Goal: Task Accomplishment & Management: Use online tool/utility

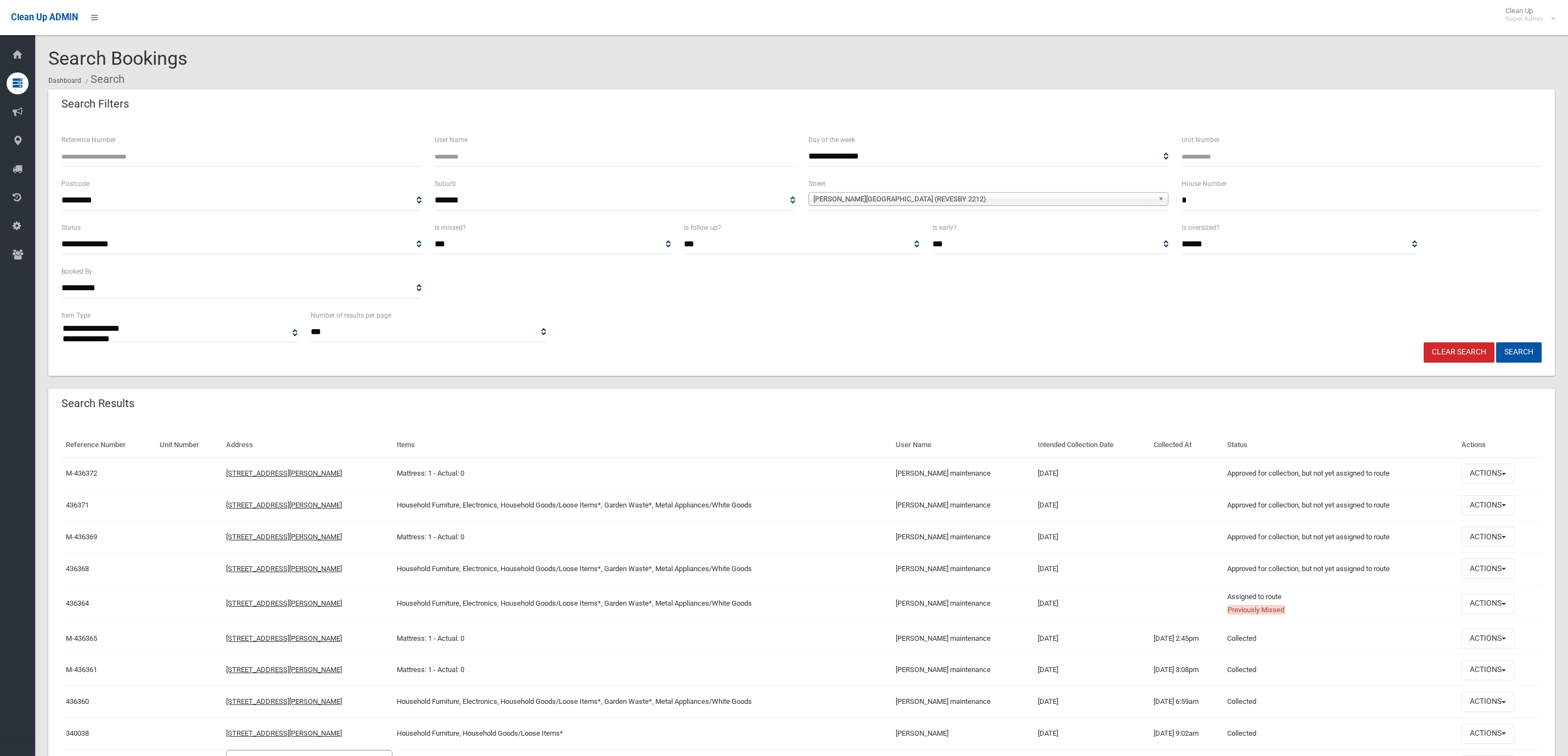
select select
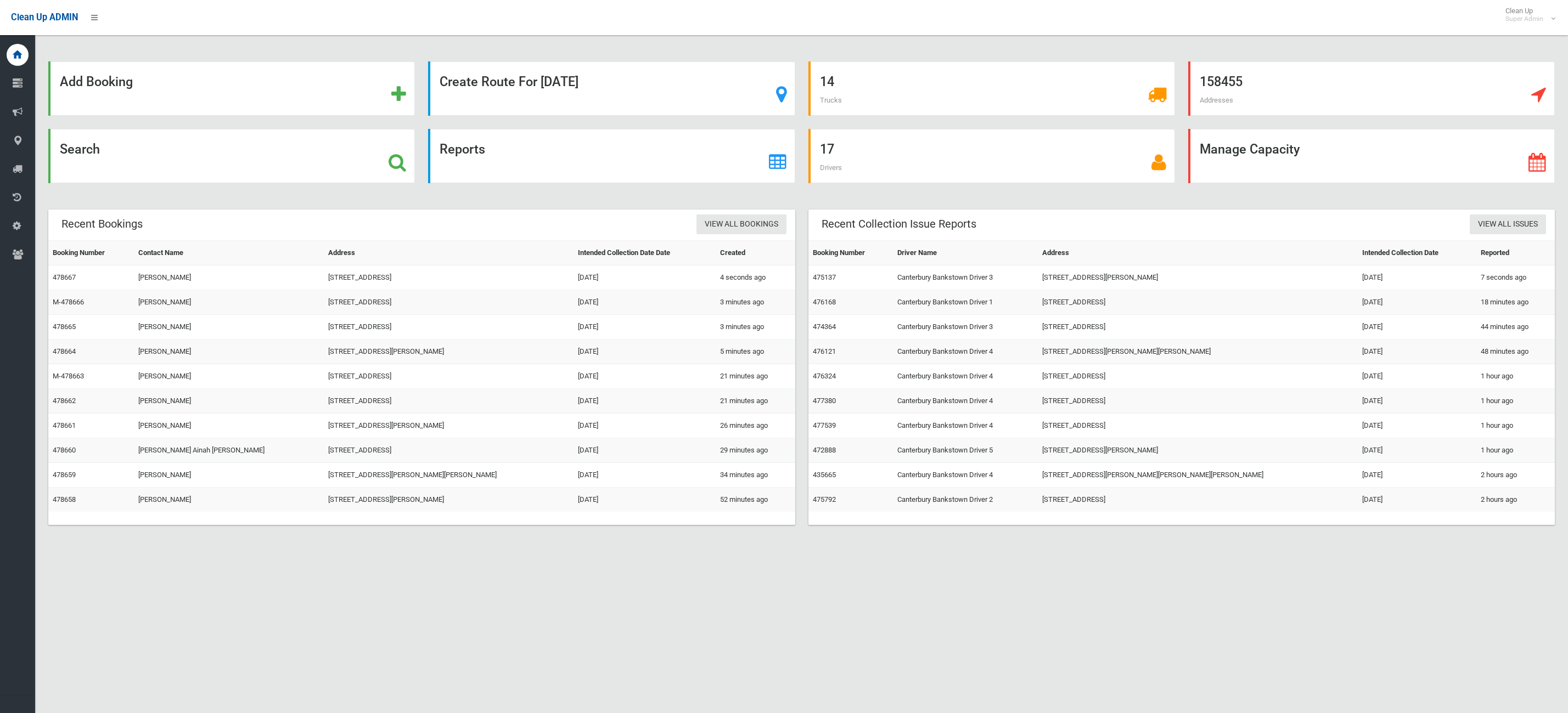
scroll to position [13, 0]
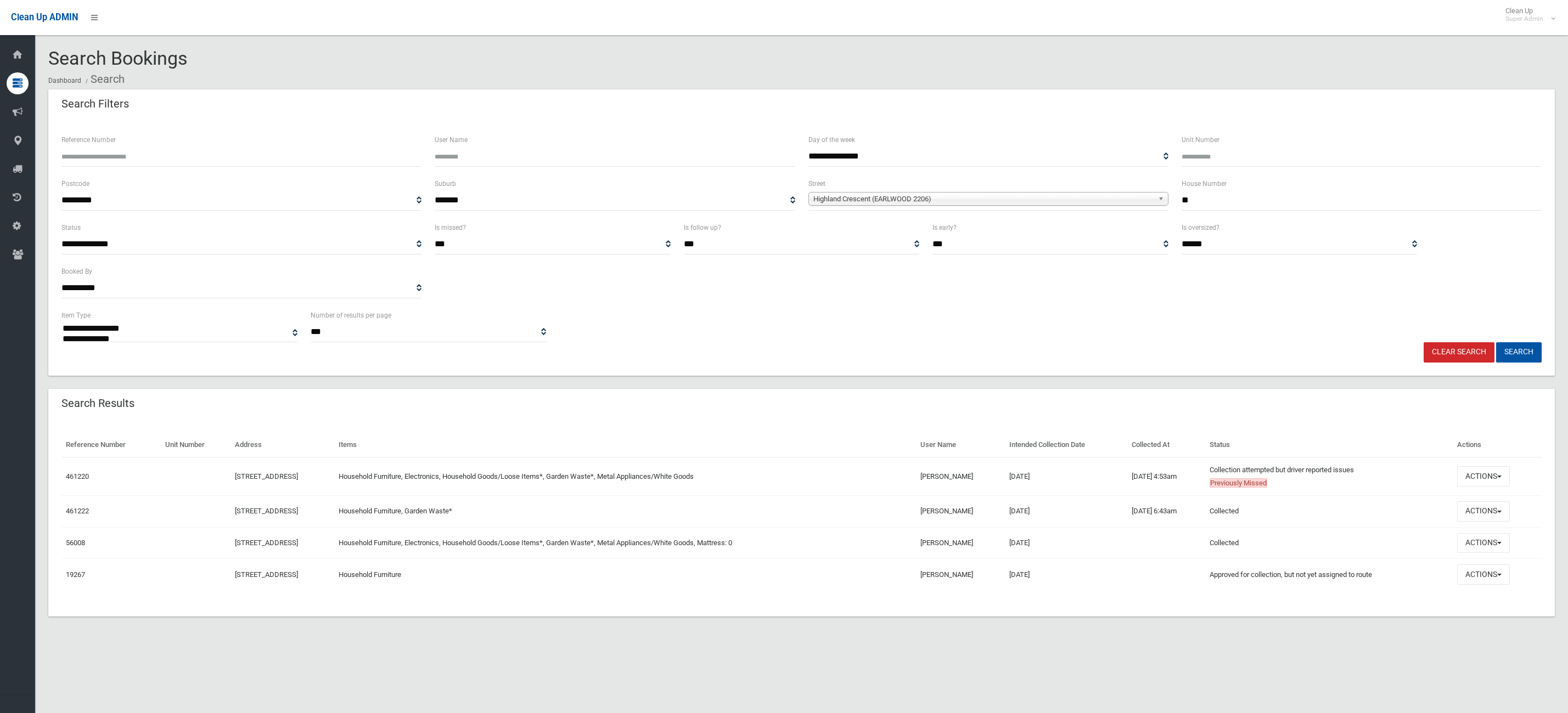
select select
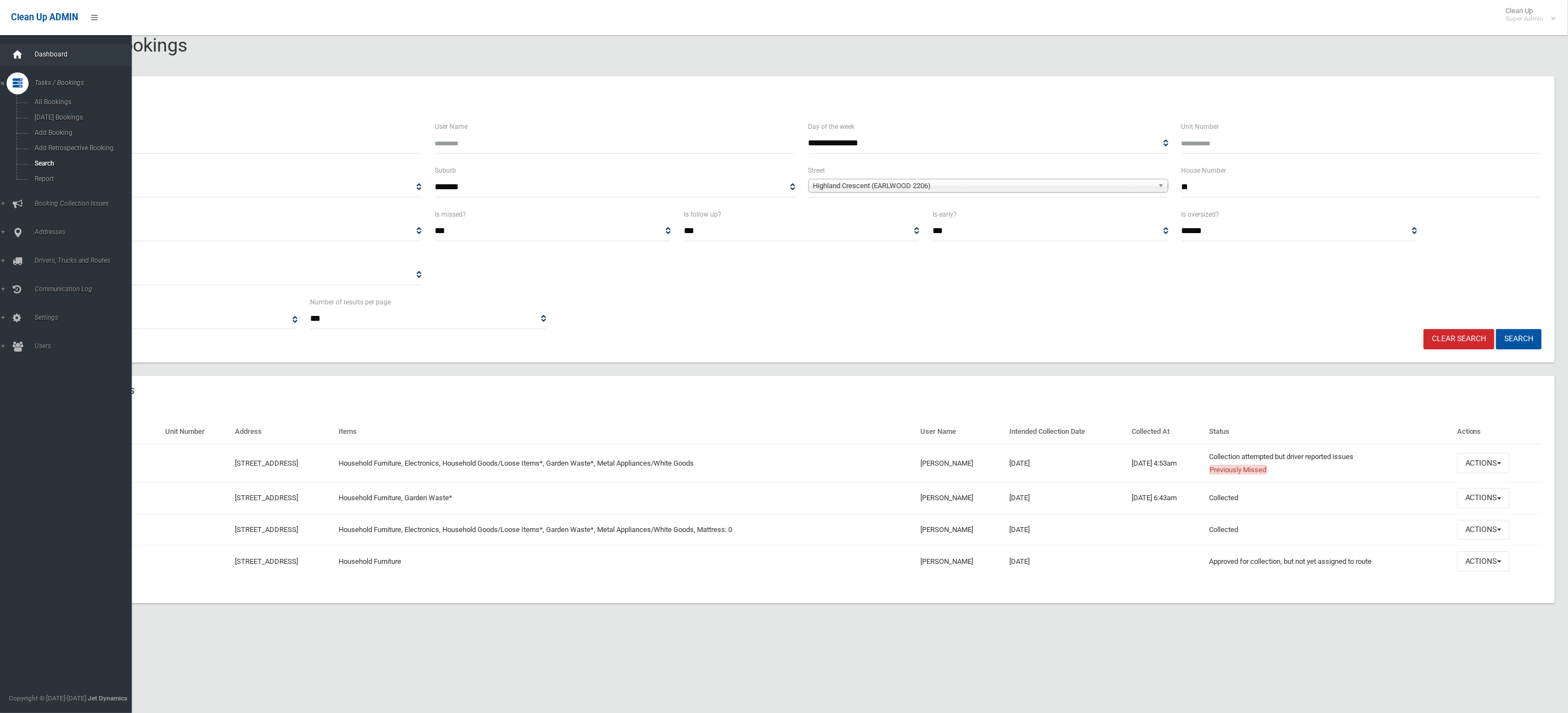
click at [27, 59] on div at bounding box center [18, 55] width 22 height 22
